Goal: Transaction & Acquisition: Obtain resource

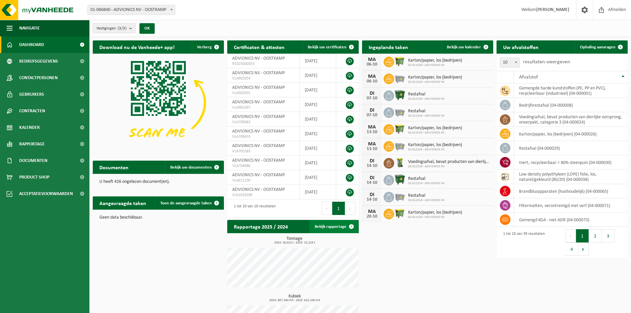
click at [351, 225] on span at bounding box center [351, 226] width 13 height 13
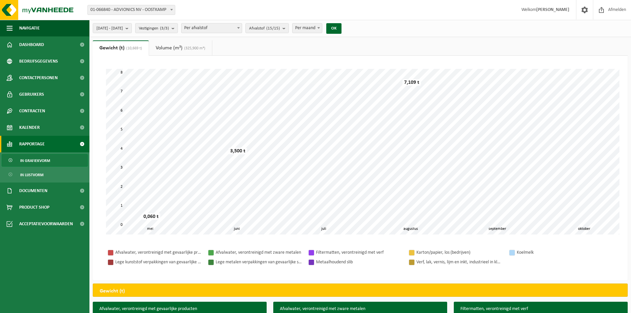
click at [44, 140] on span "Rapportage" at bounding box center [32, 144] width 26 height 17
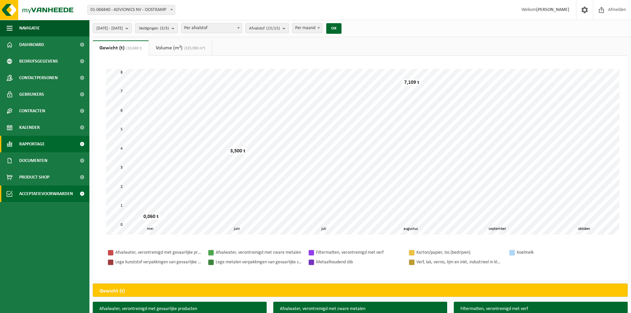
click at [44, 194] on span "Acceptatievoorwaarden" at bounding box center [46, 193] width 54 height 17
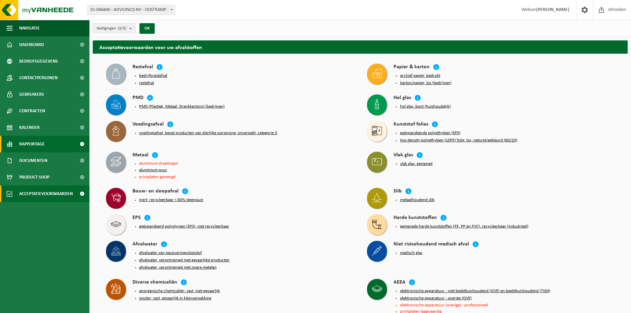
click at [37, 145] on span "Rapportage" at bounding box center [32, 144] width 26 height 17
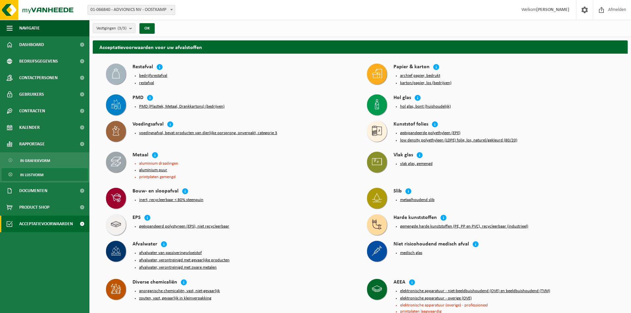
click at [37, 174] on span "In lijstvorm" at bounding box center [31, 175] width 23 height 13
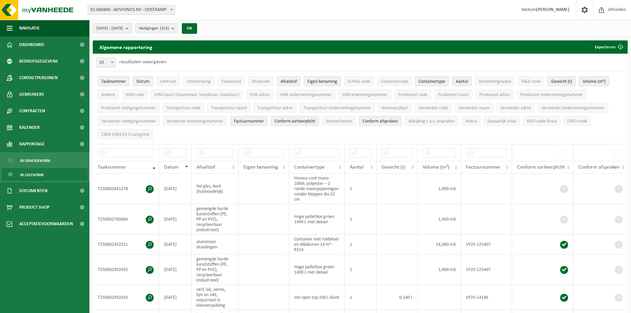
click at [132, 28] on b "submit" at bounding box center [129, 28] width 6 height 9
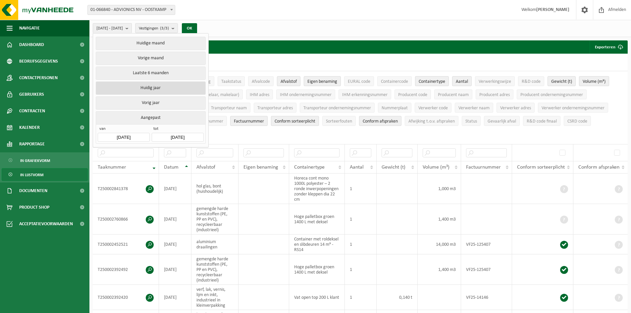
click at [150, 86] on button "Huidig jaar" at bounding box center [151, 87] width 110 height 13
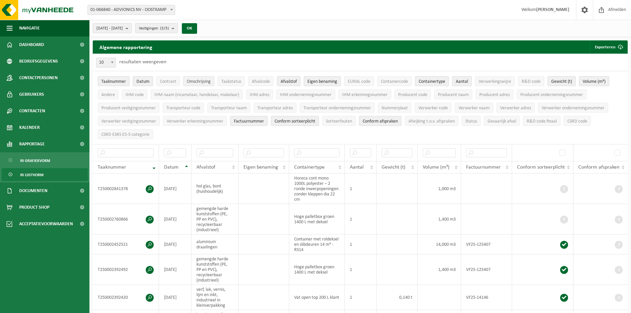
click at [199, 81] on span "Omschrijving" at bounding box center [199, 81] width 24 height 5
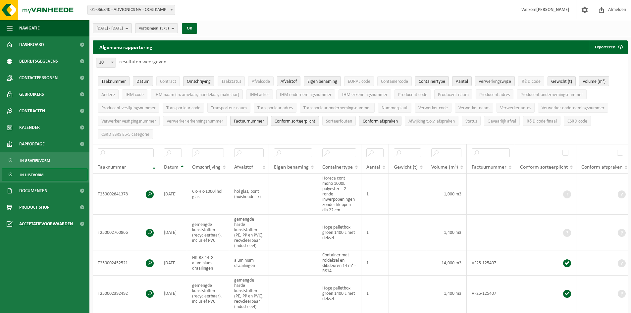
click at [499, 82] on span "Verwerkingswijze" at bounding box center [495, 81] width 32 height 5
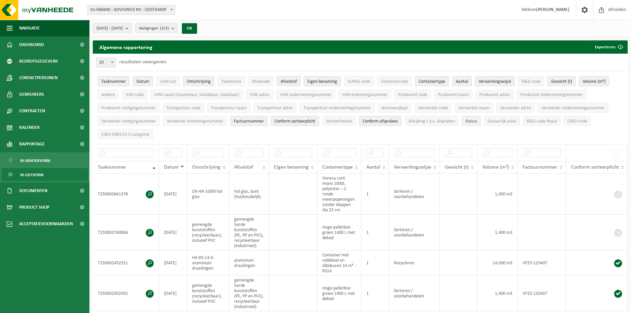
click at [476, 119] on span "Status" at bounding box center [471, 121] width 12 height 5
click at [608, 47] on button "Exporteren" at bounding box center [608, 46] width 37 height 13
click at [603, 60] on link "Enkel mijn selectie" at bounding box center [597, 60] width 60 height 13
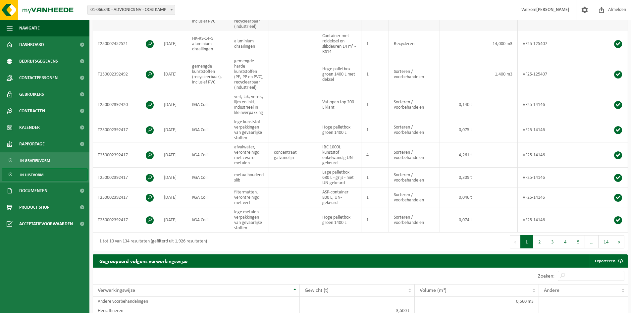
scroll to position [265, 0]
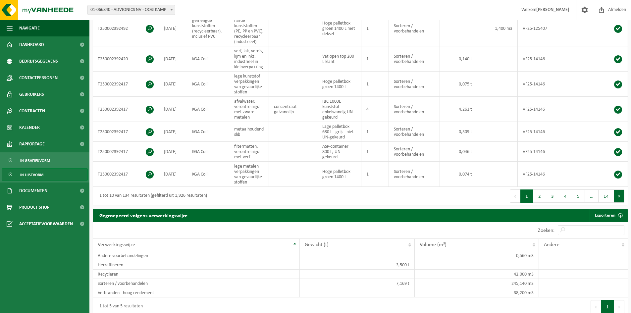
click at [621, 200] on button "Volgende" at bounding box center [619, 195] width 10 height 13
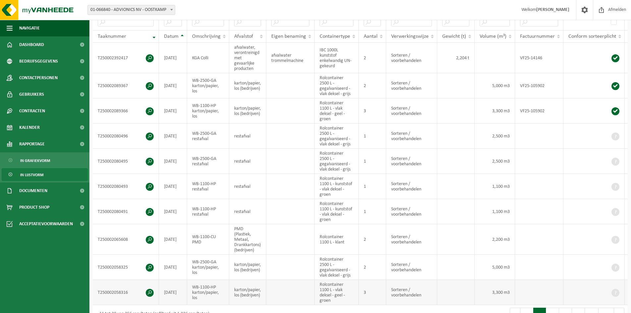
scroll to position [232, 0]
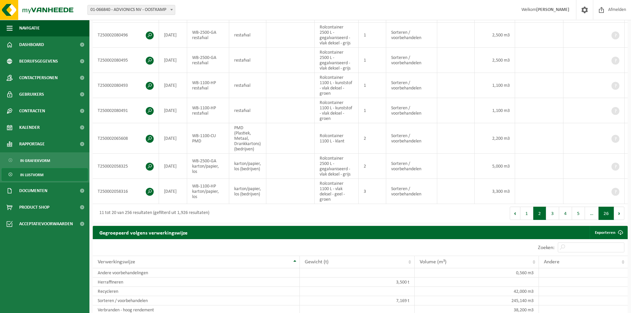
click at [605, 217] on button "26" at bounding box center [607, 213] width 16 height 13
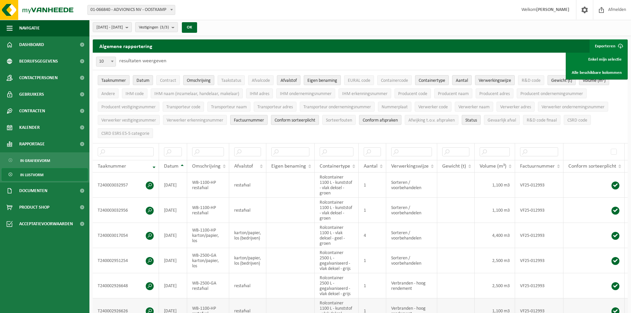
scroll to position [0, 0]
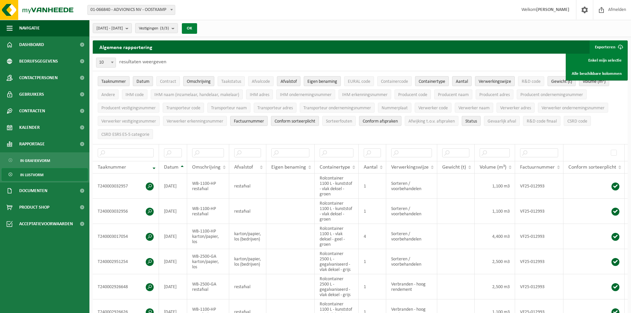
click at [197, 30] on button "OK" at bounding box center [189, 28] width 15 height 11
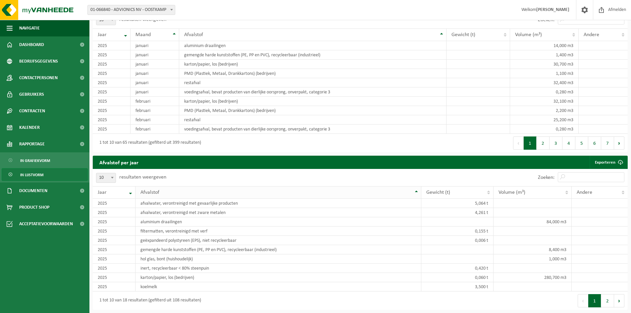
scroll to position [596, 0]
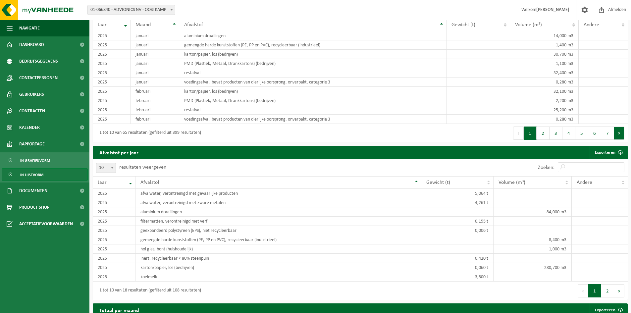
click at [621, 137] on button "Volgende" at bounding box center [619, 133] width 10 height 13
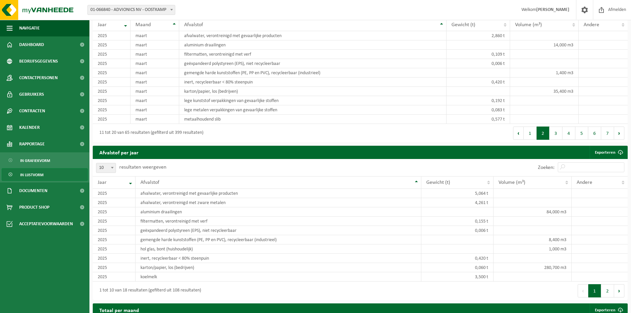
click at [621, 137] on button "Volgende" at bounding box center [619, 133] width 10 height 13
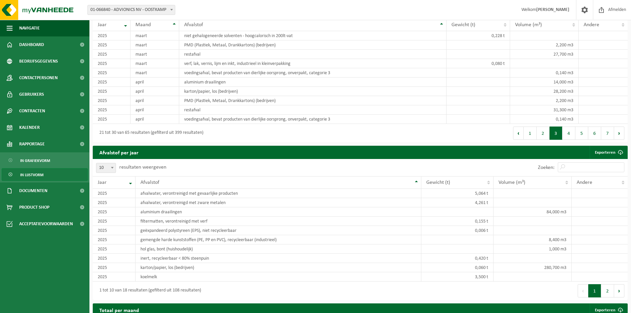
click at [621, 137] on button "Volgende" at bounding box center [619, 133] width 10 height 13
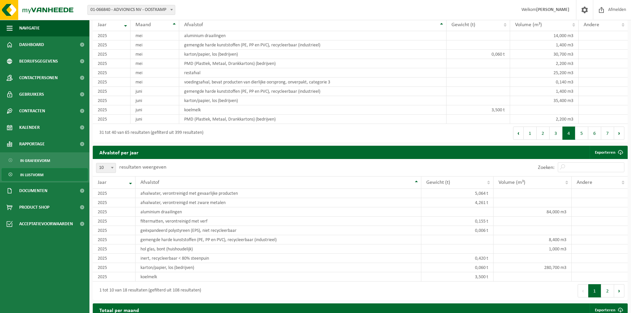
click at [621, 137] on button "Volgende" at bounding box center [619, 133] width 10 height 13
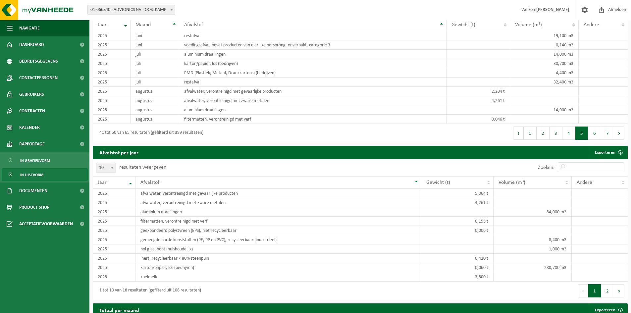
click at [621, 137] on button "Volgende" at bounding box center [619, 133] width 10 height 13
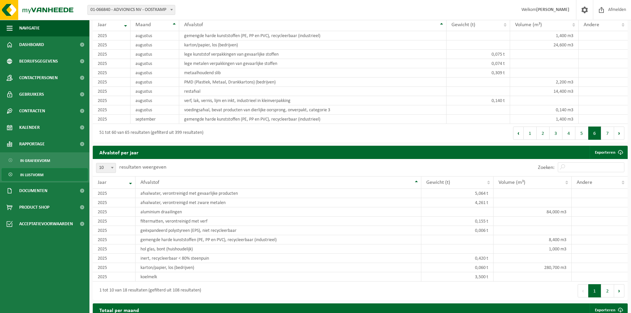
click at [621, 137] on button "Volgende" at bounding box center [619, 133] width 10 height 13
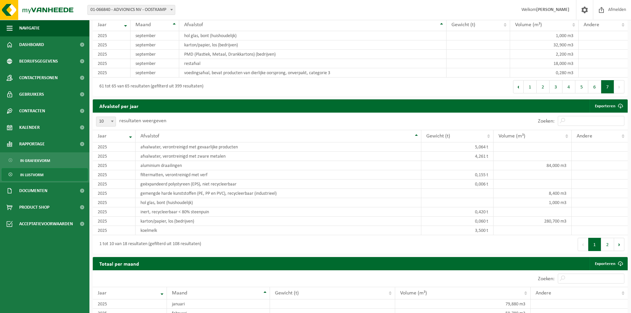
click at [621, 137] on th "Andere" at bounding box center [600, 136] width 56 height 13
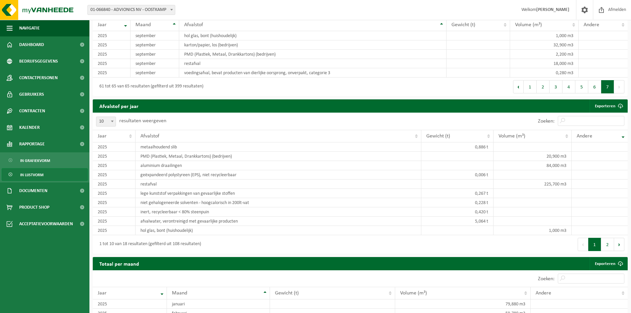
click at [610, 91] on button "7" at bounding box center [607, 86] width 13 height 13
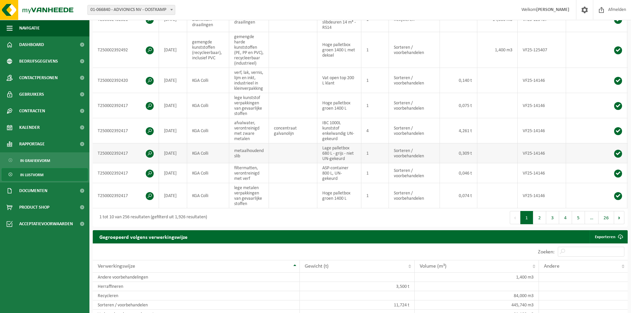
scroll to position [228, 0]
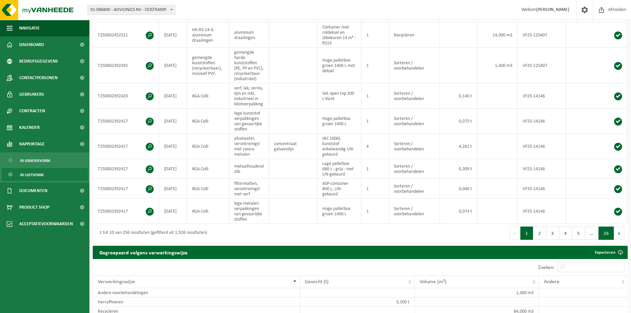
click at [607, 236] on button "26" at bounding box center [607, 233] width 16 height 13
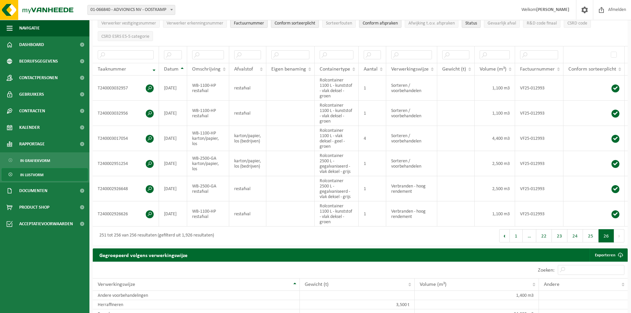
scroll to position [0, 0]
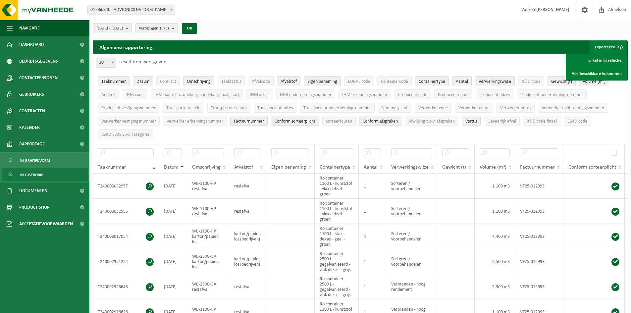
click at [606, 45] on button "Exporteren" at bounding box center [608, 46] width 37 height 13
click at [604, 57] on link "Enkel mijn selectie" at bounding box center [597, 60] width 60 height 13
click at [34, 159] on span "In grafiekvorm" at bounding box center [35, 160] width 30 height 13
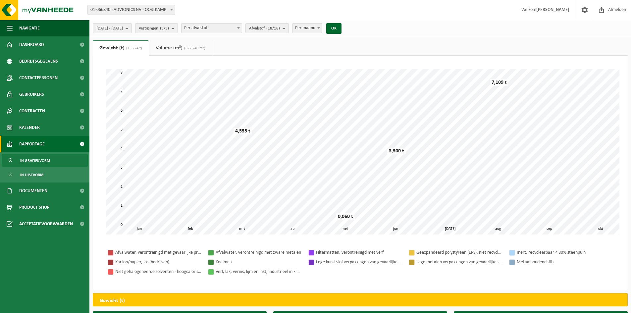
click at [181, 45] on link "Volume (m³) (622,240 m³)" at bounding box center [180, 47] width 63 height 15
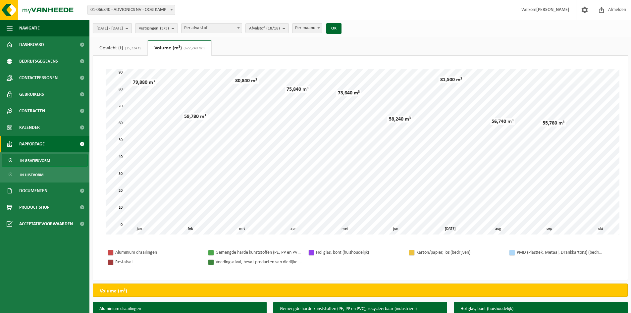
click at [132, 27] on button "2025-01-01 - 2025-10-02" at bounding box center [112, 28] width 39 height 10
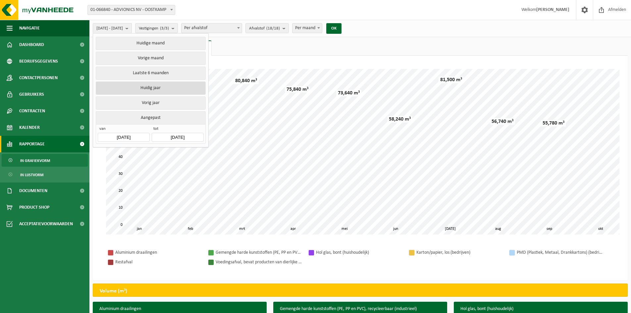
click at [141, 84] on button "Huidig jaar" at bounding box center [151, 87] width 110 height 13
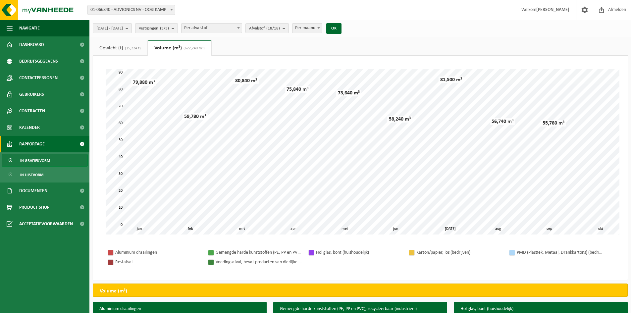
click at [121, 46] on link "Gewicht (t) (15,224 t)" at bounding box center [120, 47] width 55 height 15
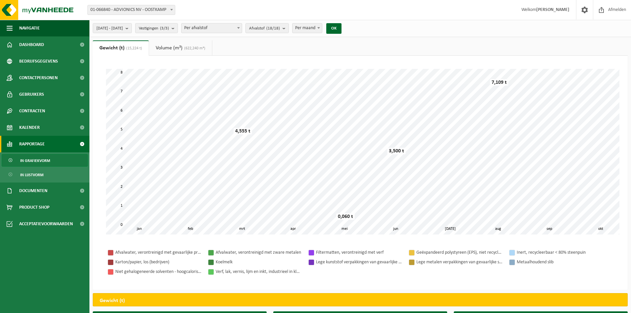
click at [194, 48] on span "(622,240 m³)" at bounding box center [194, 48] width 23 height 4
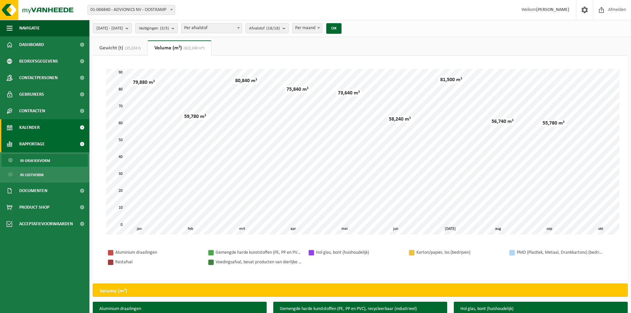
click at [28, 129] on span "Kalender" at bounding box center [29, 127] width 21 height 17
